Goal: Use online tool/utility: Utilize a website feature to perform a specific function

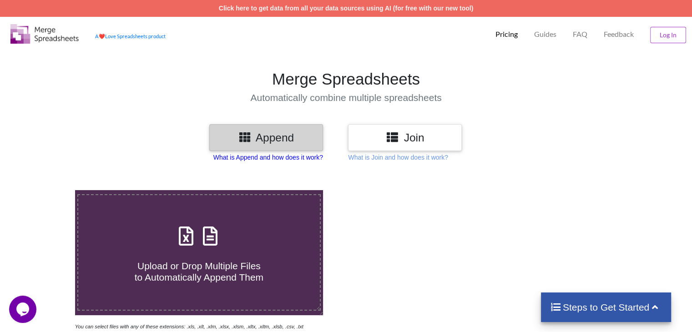
click at [255, 158] on p "What is Append and how does it work?" at bounding box center [268, 157] width 110 height 9
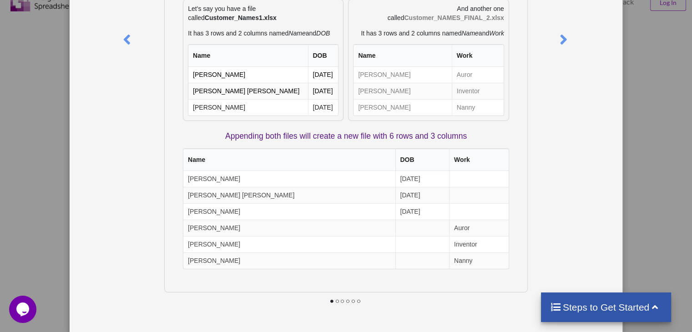
scroll to position [33, 0]
click at [639, 192] on div "What is Append? Append means to stack multiple files together vertically based …" at bounding box center [346, 166] width 692 height 332
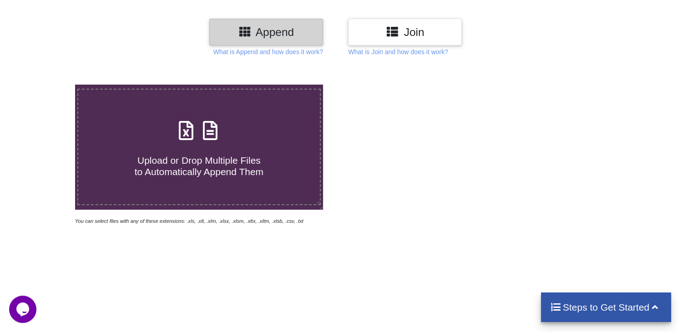
scroll to position [106, 0]
click at [192, 147] on h4 "Upload or Drop Multiple Files to Automatically Append Them" at bounding box center [198, 160] width 241 height 35
click at [47, 84] on input "Upload or Drop Multiple Files to Automatically Append Them" at bounding box center [47, 84] width 0 height 0
type input "C:\fakepath\urns - WC.csv"
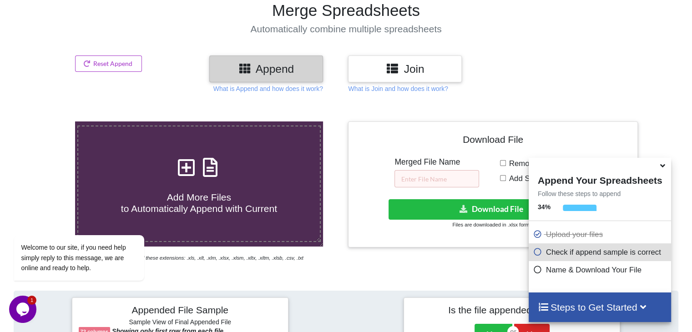
scroll to position [62, 0]
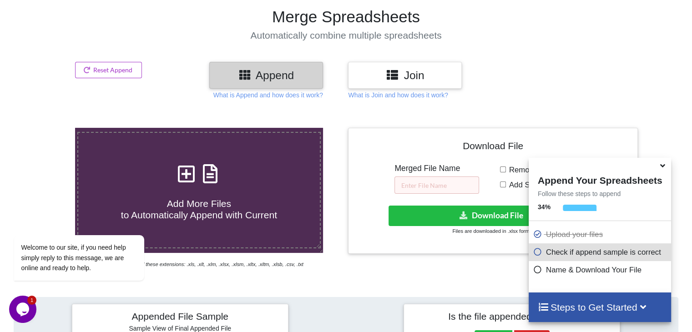
click at [410, 81] on h3 "Join" at bounding box center [405, 75] width 100 height 13
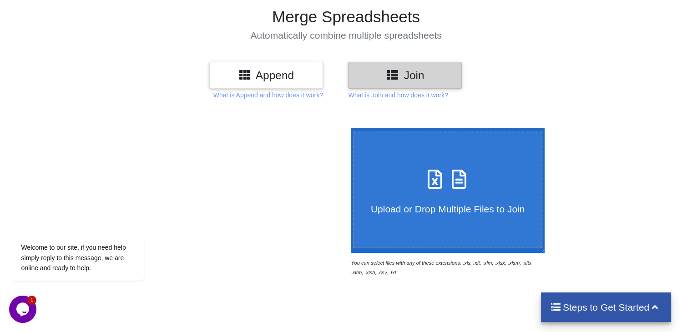
click at [402, 190] on div "Upload or Drop Multiple Files to Join" at bounding box center [448, 190] width 188 height 50
click at [349, 128] on input "Upload or Drop Multiple Files to Join" at bounding box center [349, 128] width 0 height 0
type input "C:\fakepath\urns - WC.csv"
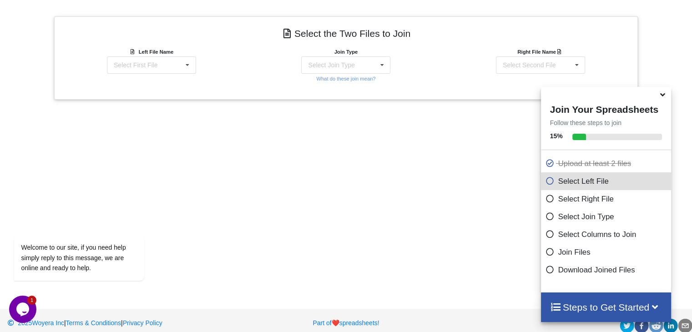
scroll to position [361, 0]
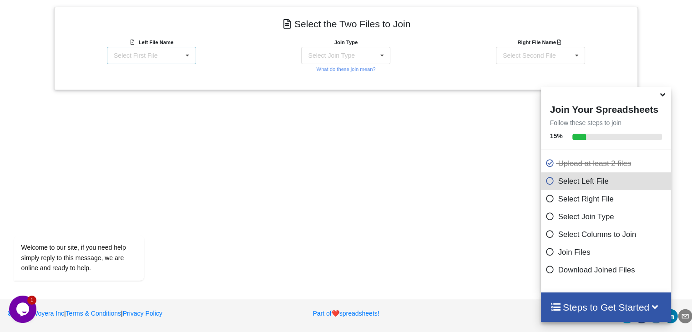
click at [163, 50] on div "Select First File urns - WC.csv urns - Discountinued.csv" at bounding box center [151, 55] width 89 height 17
click at [151, 73] on span "urns - WC.csv" at bounding box center [135, 72] width 40 height 7
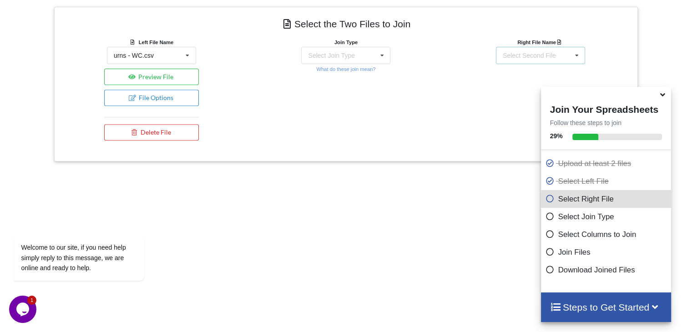
click at [526, 56] on div "Select Second File" at bounding box center [529, 55] width 53 height 6
click at [510, 92] on span "urns - Discountinued.csv" at bounding box center [539, 89] width 70 height 7
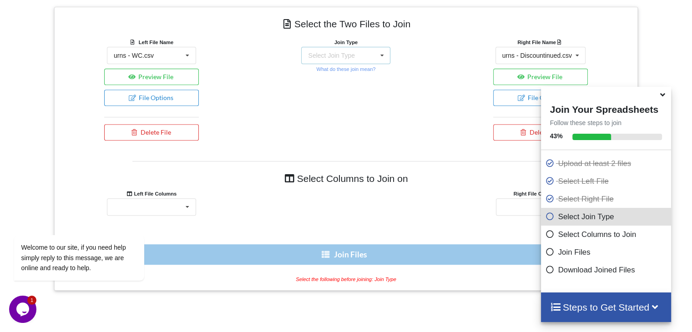
click at [364, 56] on div "Select Join Type INNER JOIN LEFT JOIN RIGHT JOIN FULL JOIN" at bounding box center [345, 55] width 89 height 17
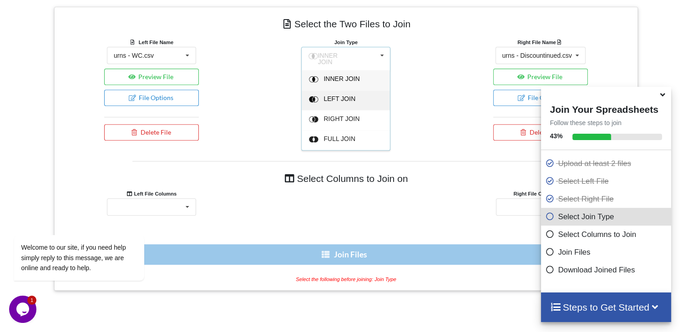
click at [351, 96] on div "LEFT JOIN" at bounding box center [352, 101] width 56 height 10
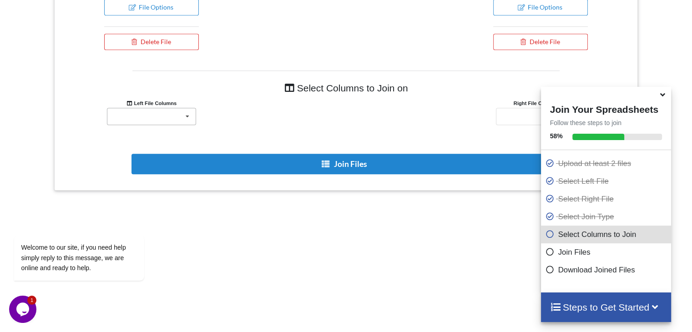
scroll to position [475, 0]
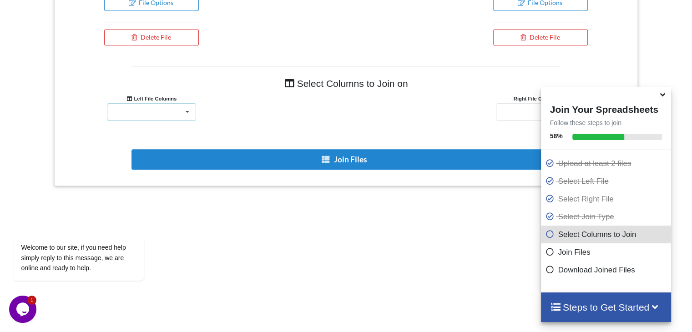
click at [148, 107] on div "Name Published ID Type SKU GTIN, UPC, EAN, or ISBN Is featured? Visibility in c…" at bounding box center [151, 111] width 89 height 17
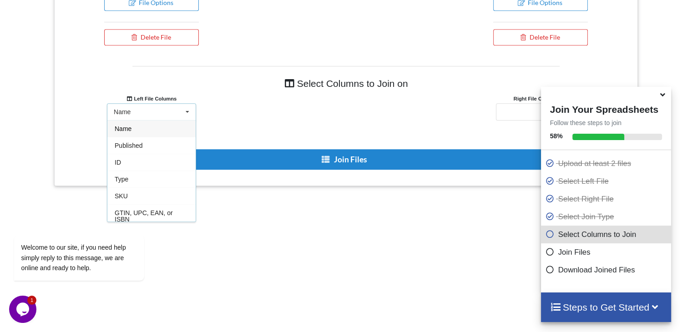
click at [142, 128] on div "Name" at bounding box center [151, 128] width 88 height 17
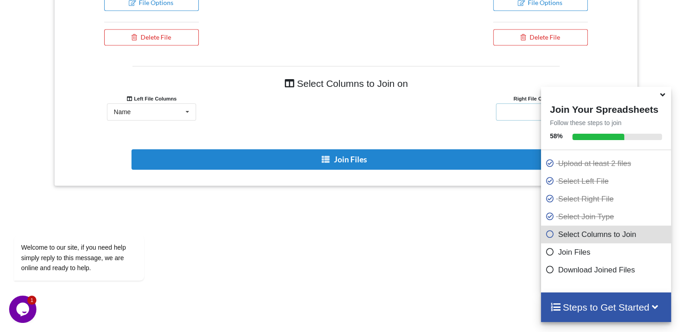
click at [504, 116] on div "Name stock_type Type" at bounding box center [540, 111] width 89 height 17
click at [504, 126] on span "Name" at bounding box center [512, 128] width 17 height 7
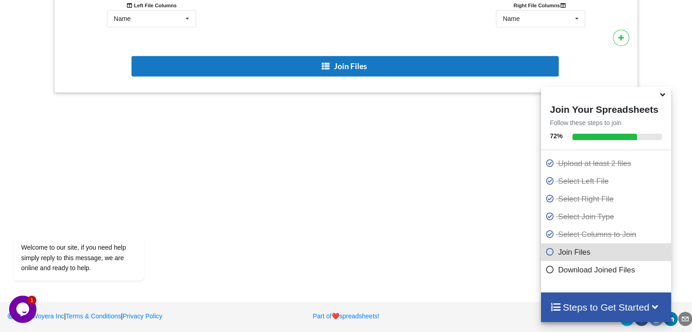
scroll to position [568, 0]
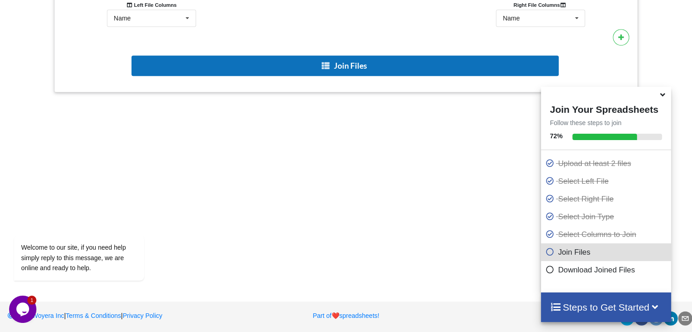
click at [319, 66] on button "Join Files" at bounding box center [345, 66] width 427 height 20
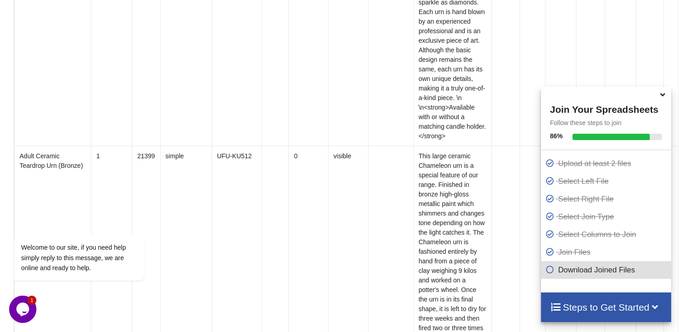
scroll to position [10524, 0]
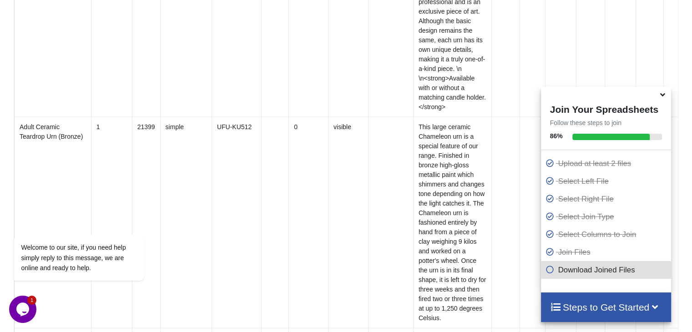
click at [664, 97] on icon at bounding box center [663, 93] width 10 height 8
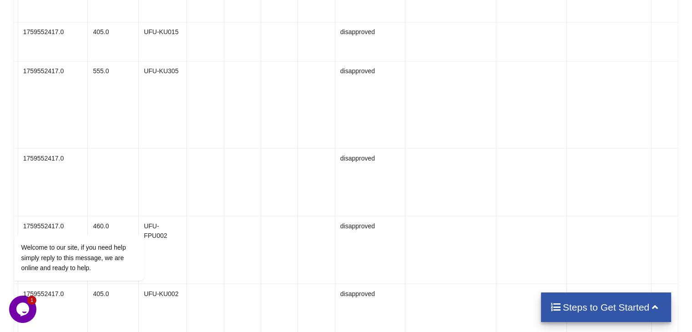
scroll to position [13778, 0]
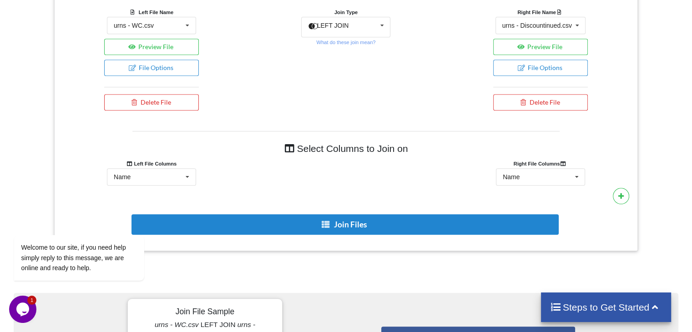
scroll to position [401, 0]
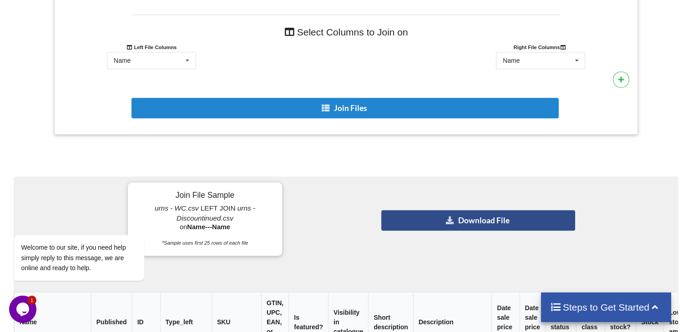
click at [424, 224] on button "Download File" at bounding box center [477, 220] width 193 height 20
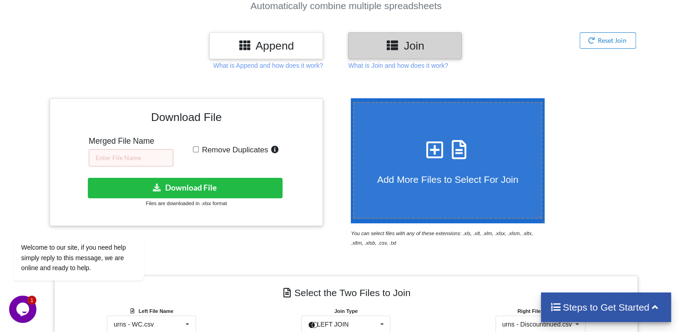
scroll to position [92, 0]
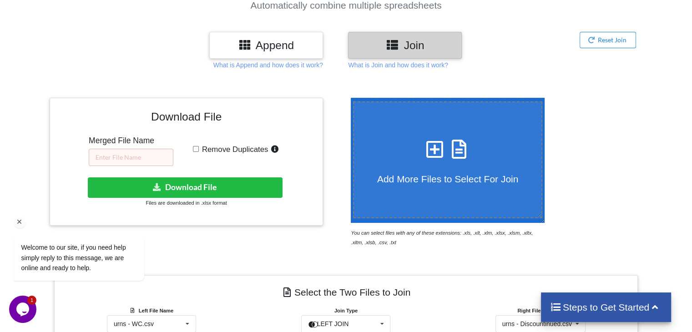
click at [126, 159] on div "Welcome to our site, if you need help simply reply to this message, we are onli…" at bounding box center [91, 220] width 164 height 138
click at [104, 158] on div "Welcome to our site, if you need help simply reply to this message, we are onli…" at bounding box center [91, 220] width 164 height 138
click at [111, 150] on input "text" at bounding box center [131, 157] width 85 height 17
type input "urnmerge"
click at [100, 181] on div "Welcome to our site, if you need help simply reply to this message, we are onli…" at bounding box center [91, 220] width 164 height 138
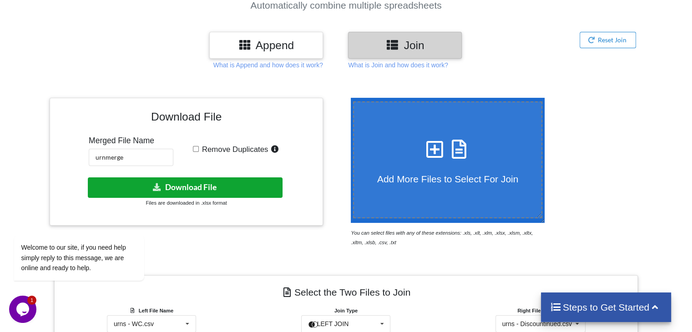
click at [208, 188] on button "Download File" at bounding box center [185, 187] width 195 height 20
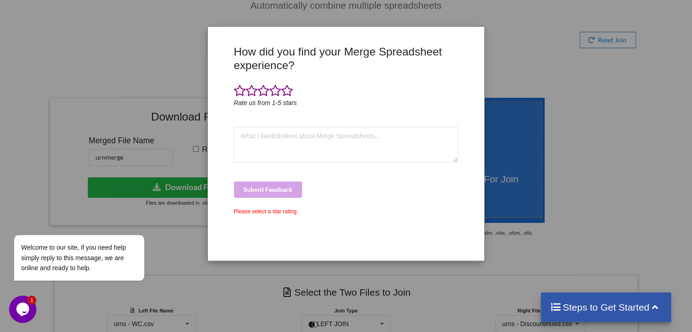
click at [582, 139] on div "How did you find your Merge Spreadsheet experience? Rate us from 1-5 stars Subm…" at bounding box center [346, 166] width 692 height 332
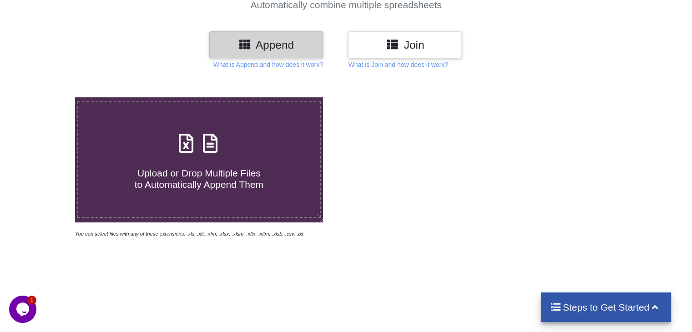
click at [377, 49] on h3 "Join" at bounding box center [405, 44] width 100 height 13
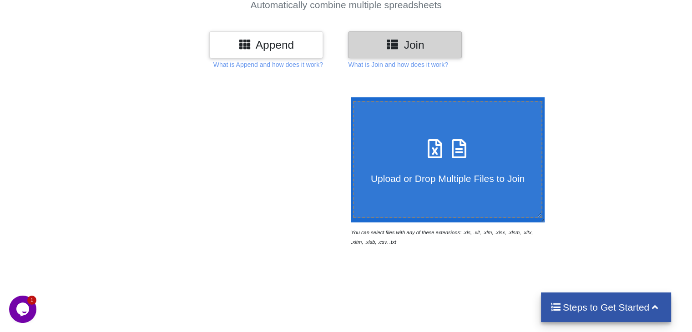
click at [413, 150] on div "Upload or Drop Multiple Files to Join" at bounding box center [448, 160] width 188 height 50
click at [349, 97] on input "Upload or Drop Multiple Files to Join" at bounding box center [349, 97] width 0 height 0
type input "C:\fakepath\urns - All.csv"
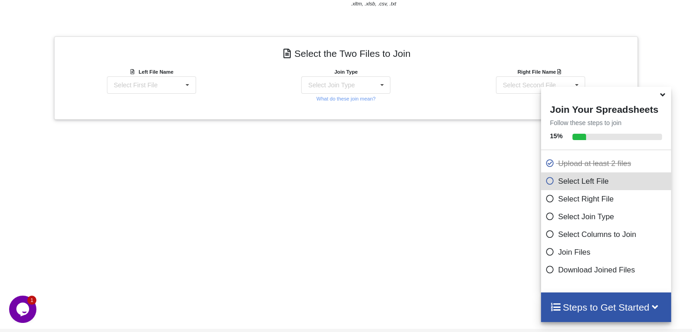
scroll to position [361, 0]
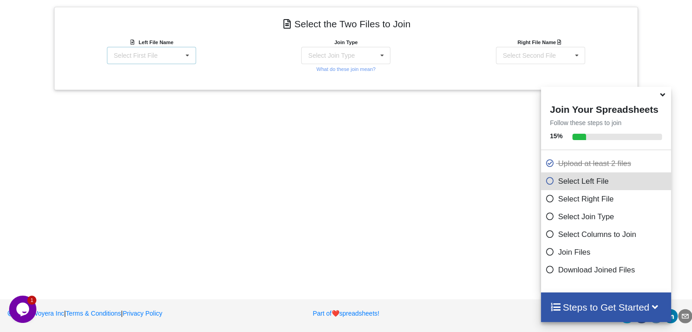
click at [177, 57] on div "Select First File urns - All.csv urns - WC.csv" at bounding box center [151, 55] width 89 height 17
click at [160, 73] on div "urns - All.csv" at bounding box center [151, 72] width 88 height 17
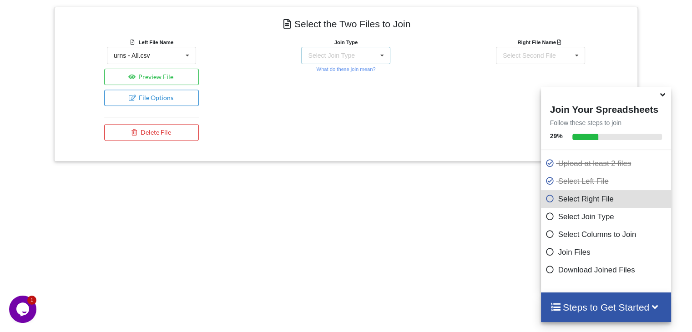
click at [378, 53] on icon at bounding box center [382, 55] width 14 height 17
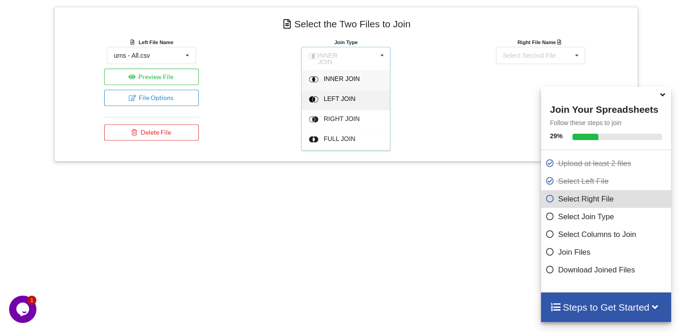
click at [346, 99] on div "LEFT JOIN" at bounding box center [352, 101] width 56 height 10
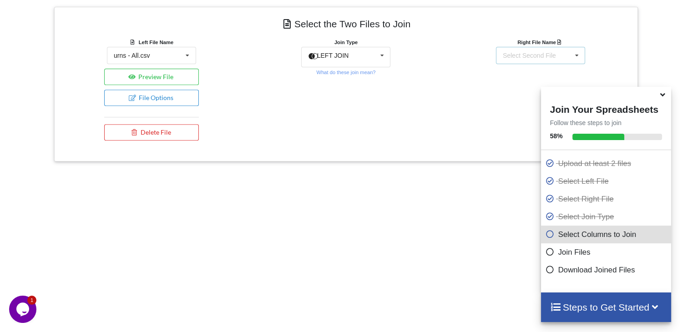
click at [521, 56] on div "Select Second File" at bounding box center [529, 55] width 53 height 6
click at [515, 86] on span "urns - WC.csv" at bounding box center [524, 89] width 40 height 7
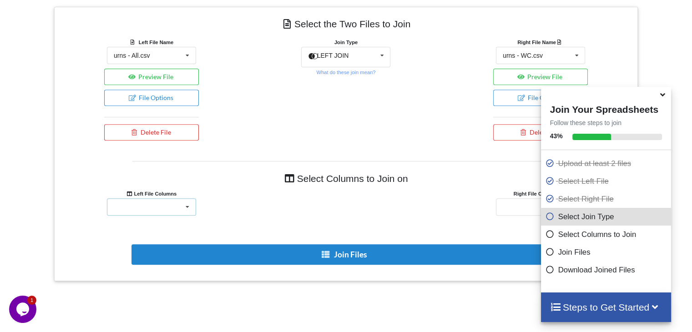
click at [151, 205] on div "Name stock_type Type" at bounding box center [151, 206] width 89 height 17
click at [149, 227] on div "Name" at bounding box center [151, 223] width 88 height 17
click at [517, 206] on div "Name Published ID Type SKU GTIN, UPC, EAN, or ISBN Is featured? Visibility in c…" at bounding box center [540, 206] width 89 height 17
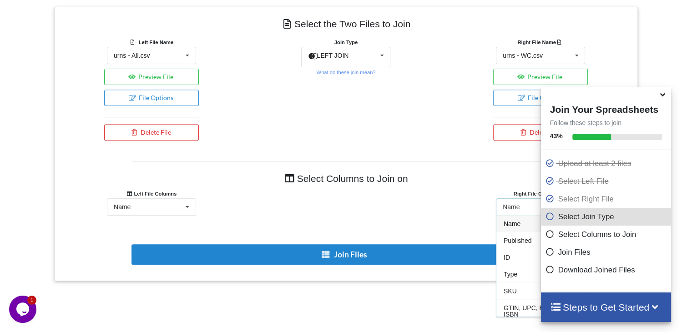
click at [517, 223] on span "Name" at bounding box center [512, 223] width 17 height 7
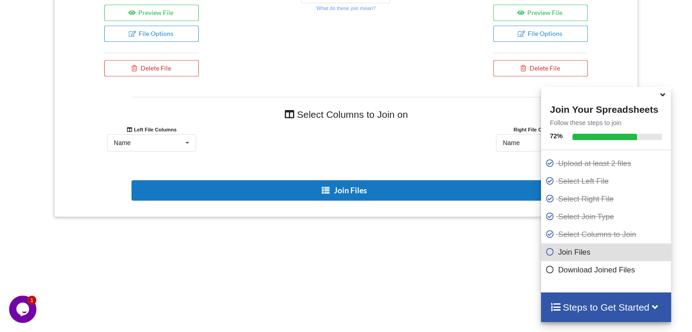
scroll to position [444, 0]
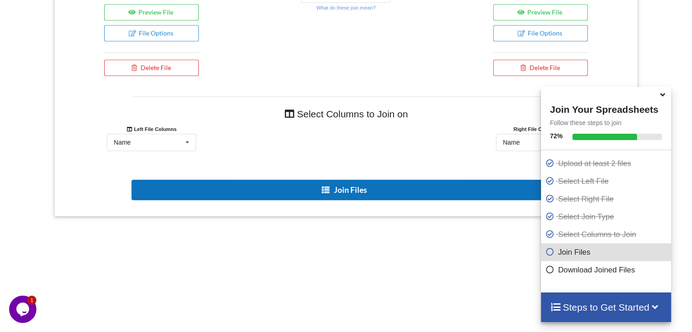
click at [359, 188] on button "Join Files" at bounding box center [345, 190] width 427 height 20
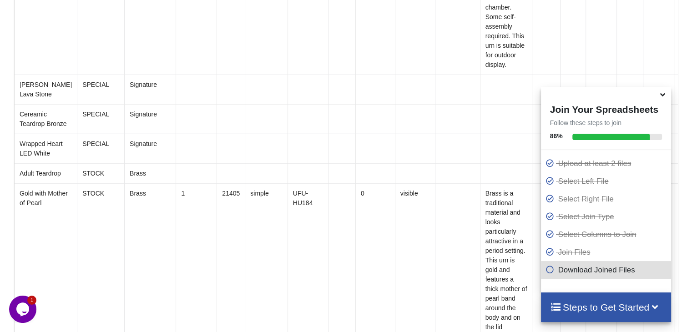
scroll to position [3498, 0]
drag, startPoint x: 657, startPoint y: 101, endPoint x: 661, endPoint y: 99, distance: 4.7
click at [661, 99] on div at bounding box center [606, 94] width 131 height 14
click at [661, 97] on icon at bounding box center [663, 93] width 10 height 8
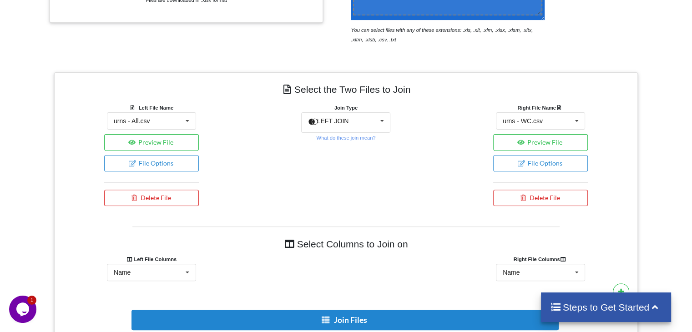
scroll to position [297, 0]
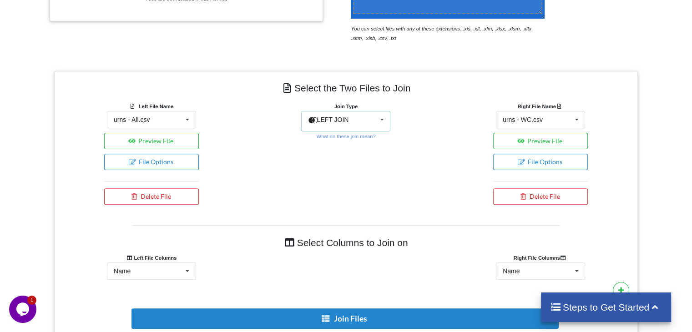
click at [312, 122] on span at bounding box center [314, 120] width 12 height 13
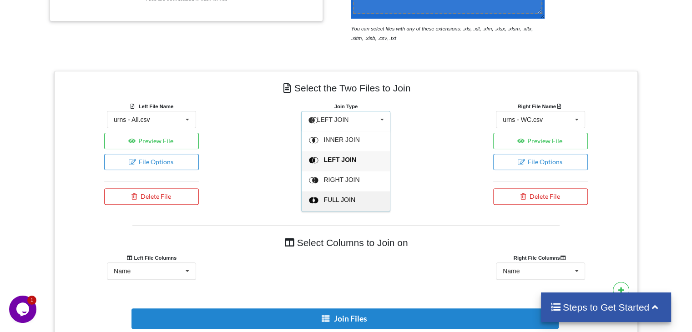
click at [316, 200] on span at bounding box center [315, 200] width 12 height 13
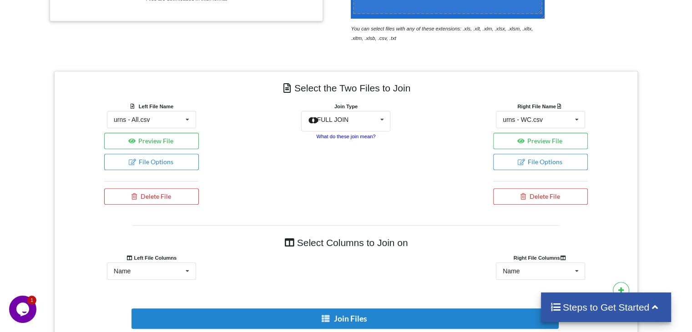
click at [327, 138] on small "What do these join mean?" at bounding box center [345, 136] width 59 height 5
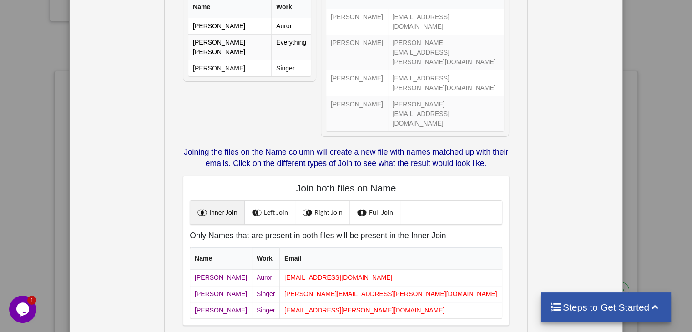
scroll to position [300, 0]
click at [368, 201] on link "Full Join" at bounding box center [375, 213] width 51 height 24
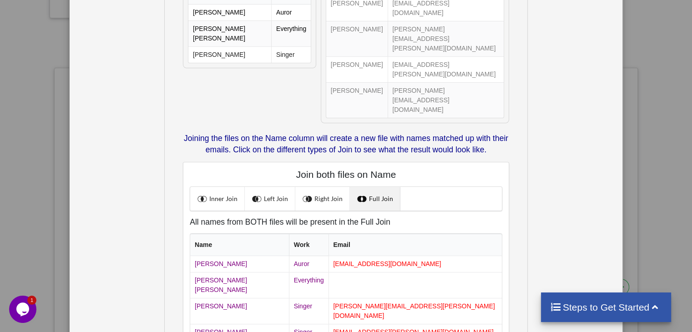
scroll to position [194, 0]
click at [311, 193] on span at bounding box center [309, 199] width 12 height 12
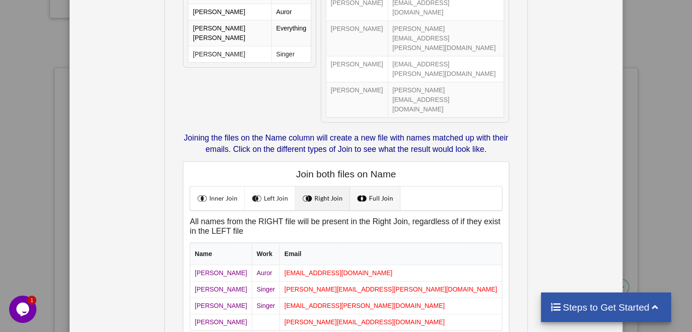
click at [365, 193] on span at bounding box center [363, 199] width 12 height 12
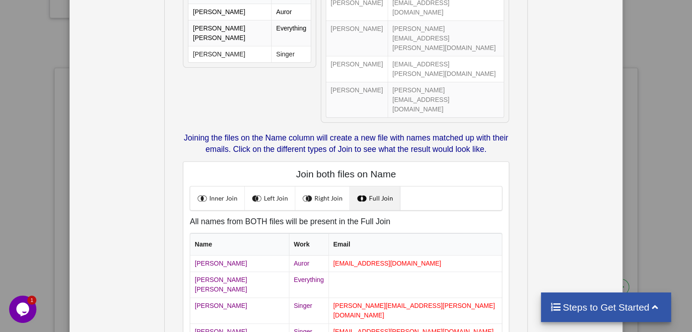
scroll to position [212, 0]
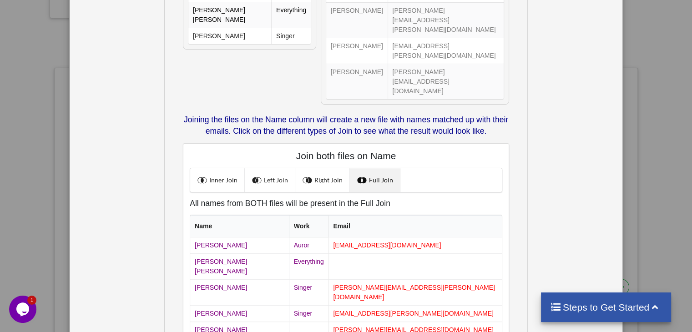
click at [34, 165] on div "What is Join? Joining means to merge two files based on exact values in certain…" at bounding box center [346, 166] width 692 height 332
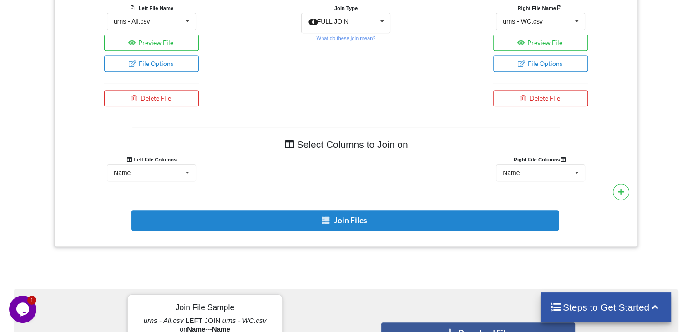
scroll to position [419, 0]
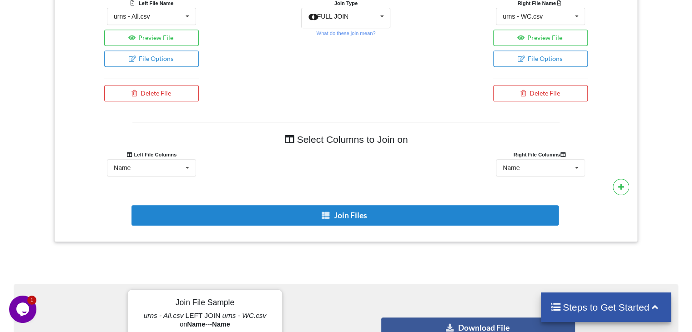
click at [280, 223] on button "Join Files" at bounding box center [345, 215] width 427 height 20
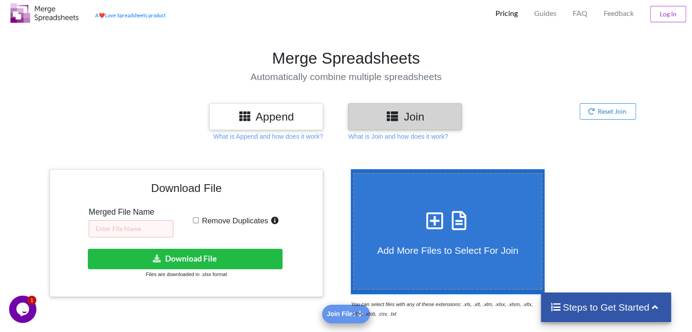
scroll to position [44, 0]
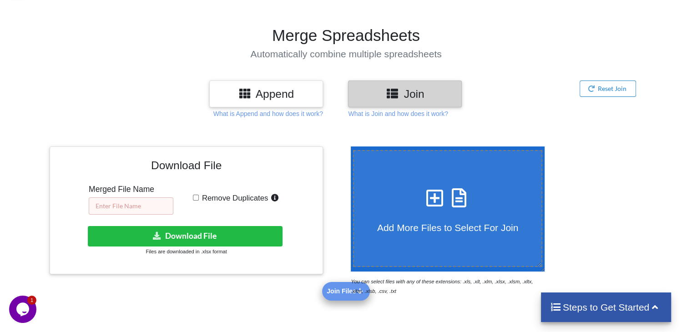
click at [122, 202] on input "text" at bounding box center [131, 206] width 85 height 17
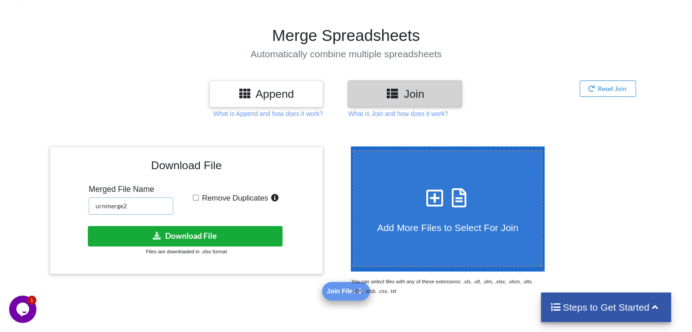
type input "urnmerge2"
click at [191, 233] on button "Download File" at bounding box center [185, 236] width 195 height 20
